Goal: Information Seeking & Learning: Learn about a topic

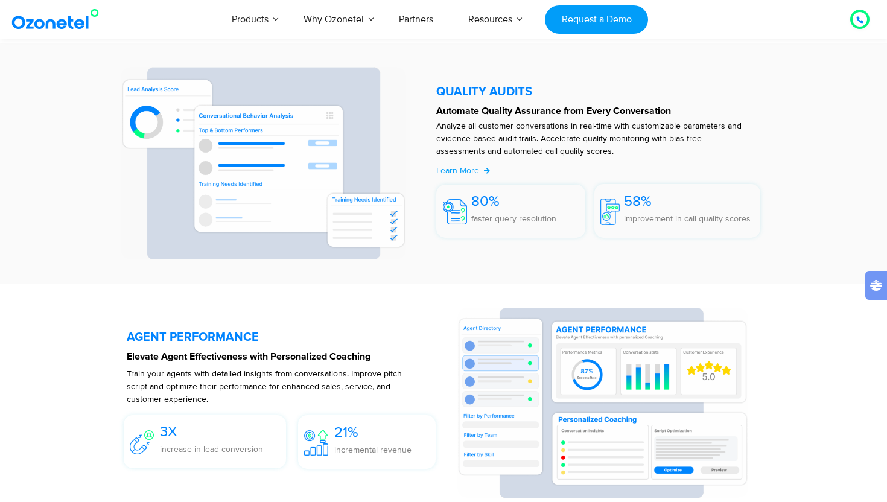
scroll to position [2065, 0]
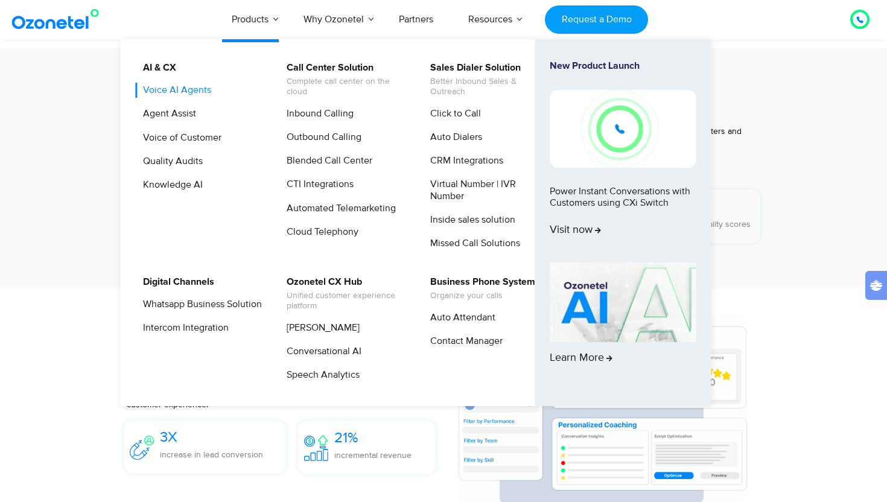
click at [192, 87] on link "Voice AI Agents" at bounding box center [174, 90] width 78 height 15
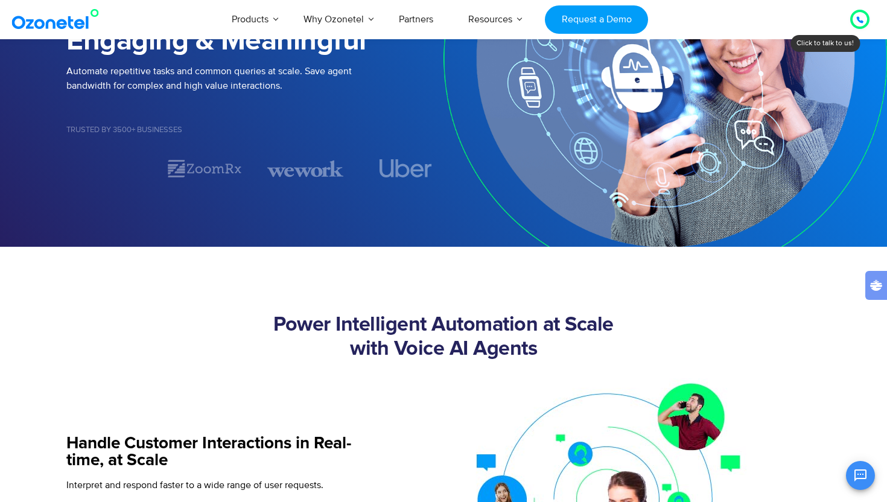
scroll to position [197, 0]
